Goal: Navigation & Orientation: Find specific page/section

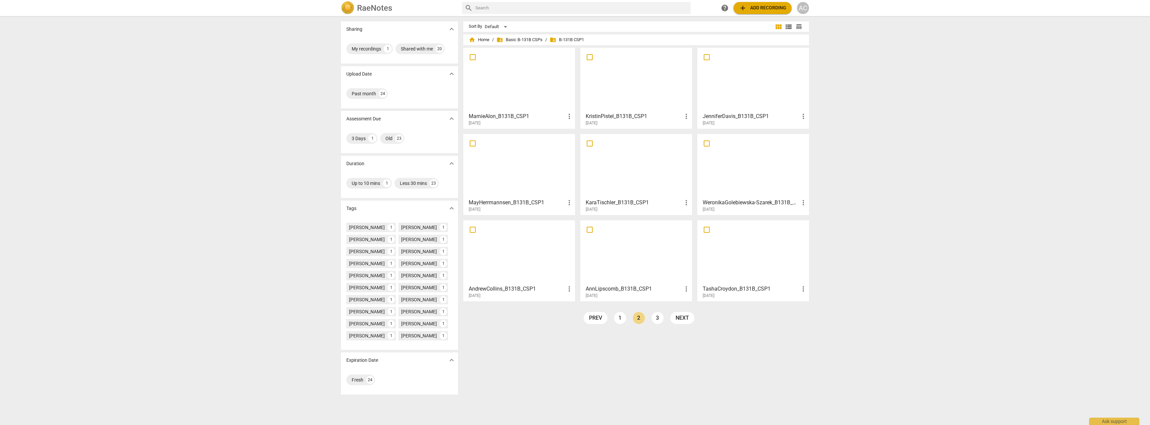
click at [614, 80] on div at bounding box center [636, 79] width 107 height 59
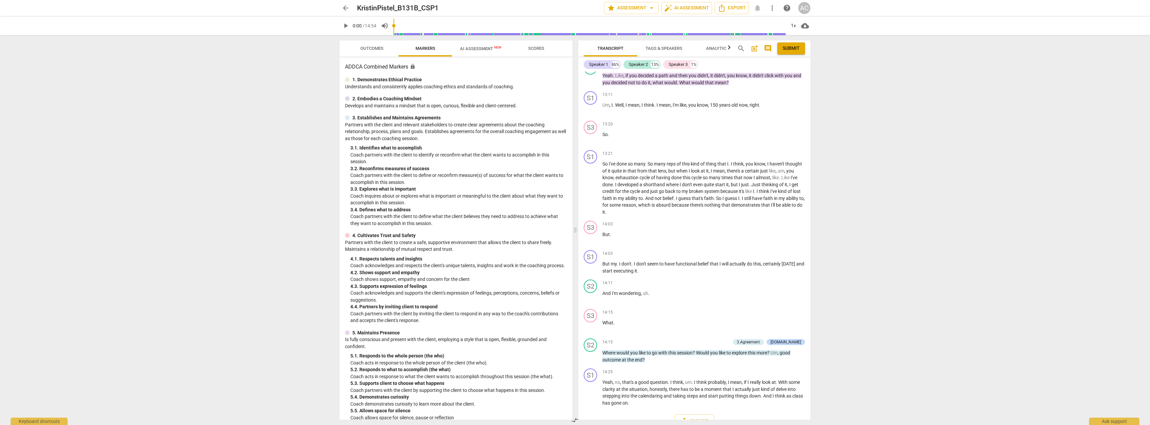
scroll to position [2214, 0]
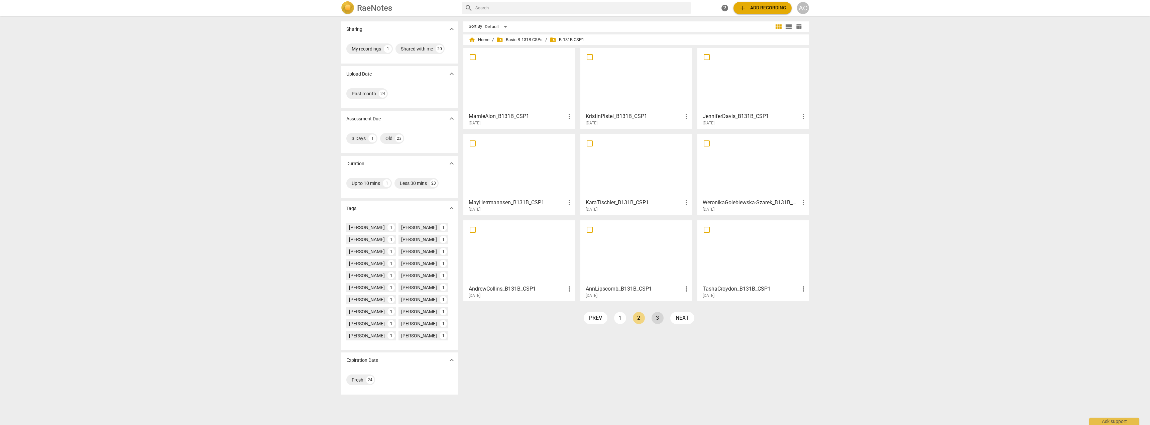
click at [656, 312] on link "3" at bounding box center [658, 318] width 12 height 12
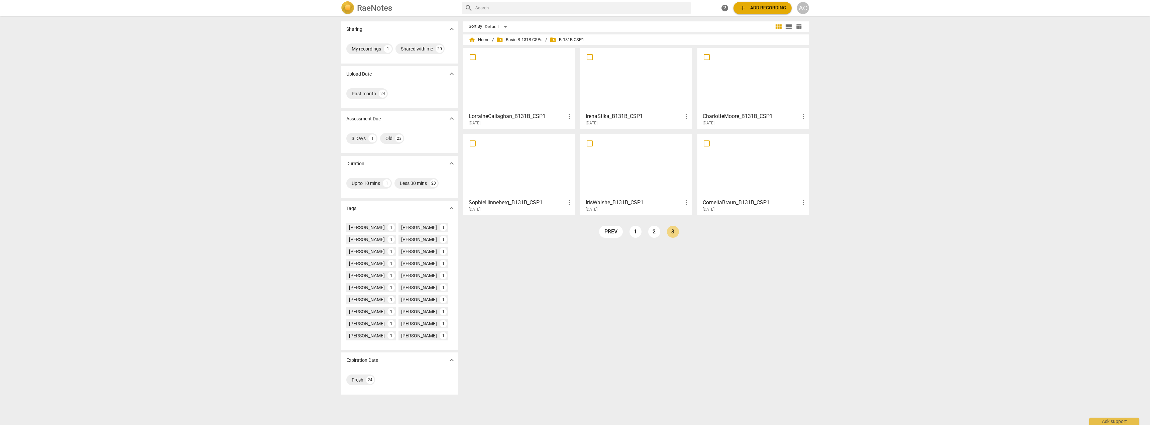
click at [516, 93] on div at bounding box center [519, 79] width 107 height 59
